Goal: Information Seeking & Learning: Understand process/instructions

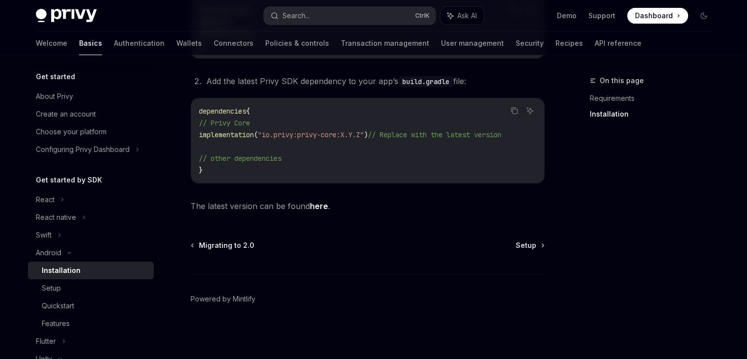
scroll to position [144, 0]
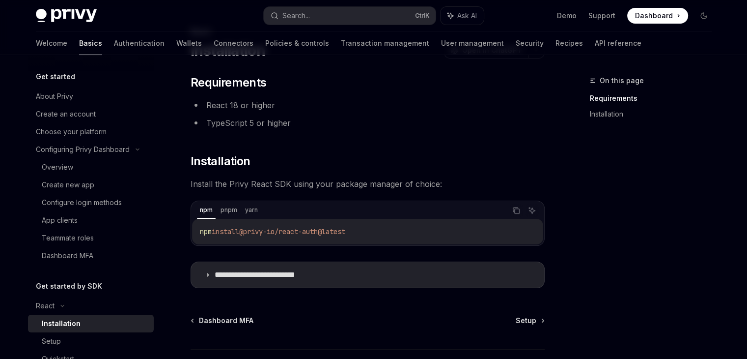
scroll to position [221, 0]
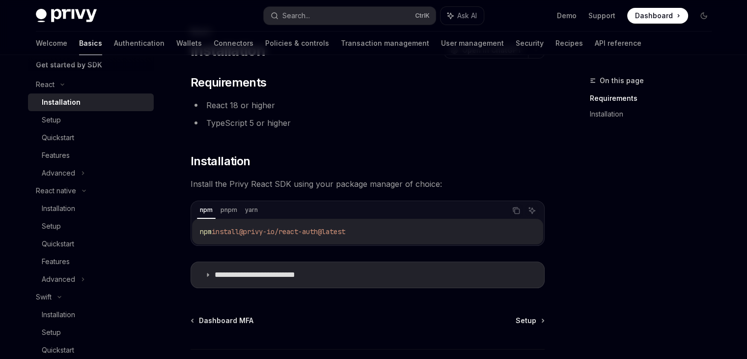
drag, startPoint x: 385, startPoint y: 230, endPoint x: 197, endPoint y: 225, distance: 188.8
click at [197, 225] on div "npm install @privy-io/react-auth@latest" at bounding box center [367, 232] width 351 height 26
copy span "npm install @privy-io/react-auth@latest"
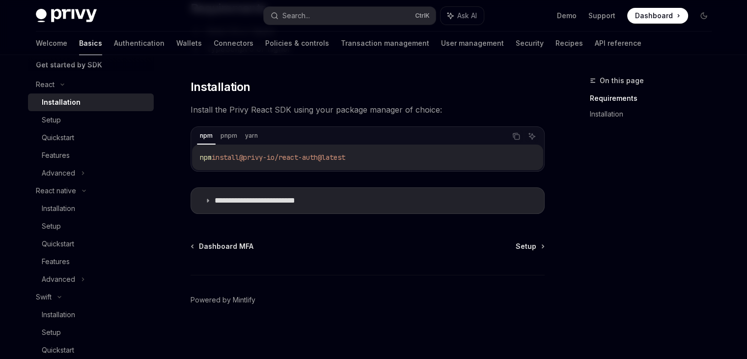
scroll to position [124, 0]
click at [100, 122] on div "Setup" at bounding box center [95, 120] width 106 height 12
type textarea "*"
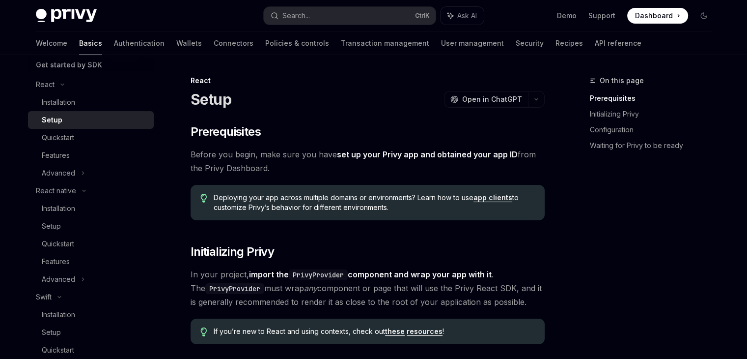
scroll to position [246, 0]
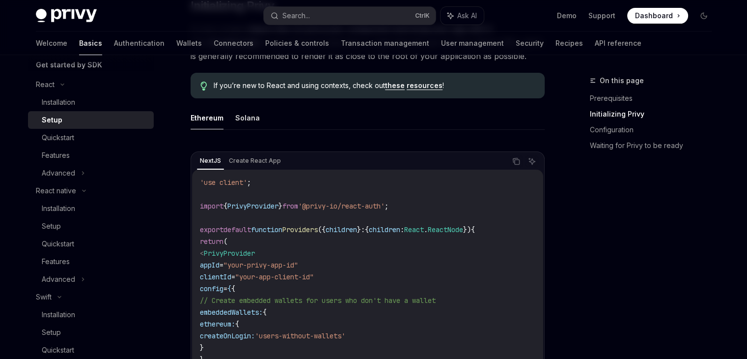
click at [254, 151] on div "NextJS Create React App Copy Ask AI 'use client' ; import { PrivyProvider } fro…" at bounding box center [368, 297] width 354 height 293
